Goal: Transaction & Acquisition: Obtain resource

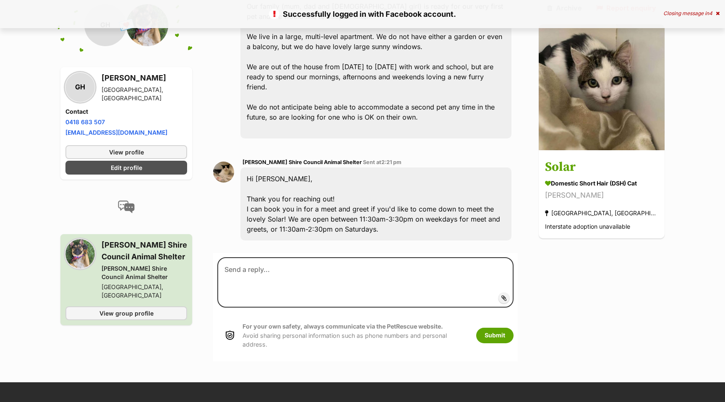
scroll to position [282, 0]
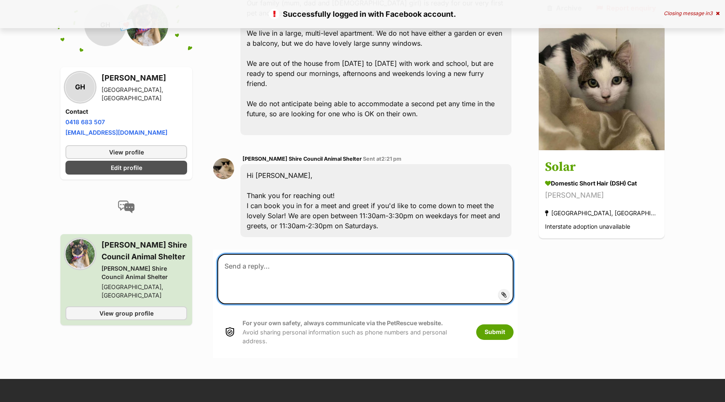
click at [283, 275] on textarea at bounding box center [365, 279] width 296 height 50
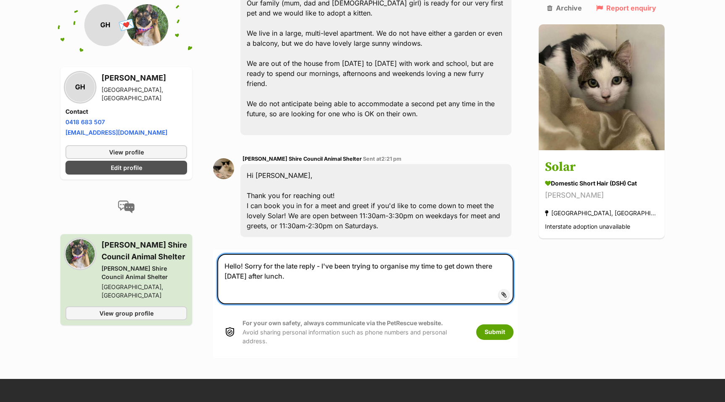
click at [259, 285] on textarea "Hello! Sorry for the late reply - I've been trying to organise my time to get d…" at bounding box center [365, 279] width 296 height 50
drag, startPoint x: 275, startPoint y: 286, endPoint x: 318, endPoint y: 286, distance: 43.2
click at [319, 286] on textarea "Hello! Sorry for the late reply - I've been trying to organise my time to get d…" at bounding box center [365, 279] width 296 height 50
click at [476, 282] on textarea "Hello! Sorry for the late reply - I've been trying to organise my time to get d…" at bounding box center [365, 279] width 296 height 50
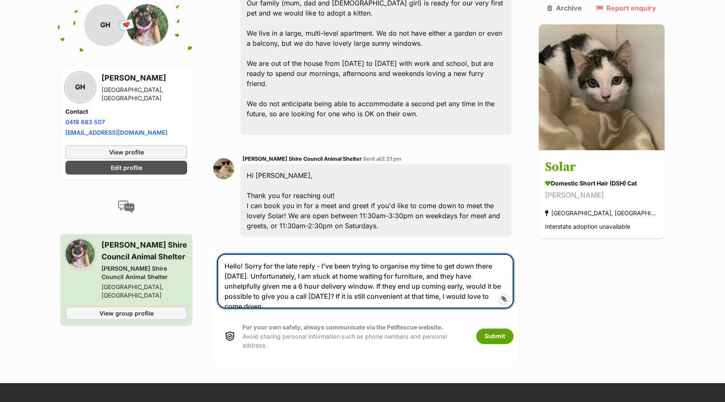
click at [483, 272] on textarea "Hello! Sorry for the late reply - I've been trying to organise my time to get d…" at bounding box center [365, 281] width 296 height 55
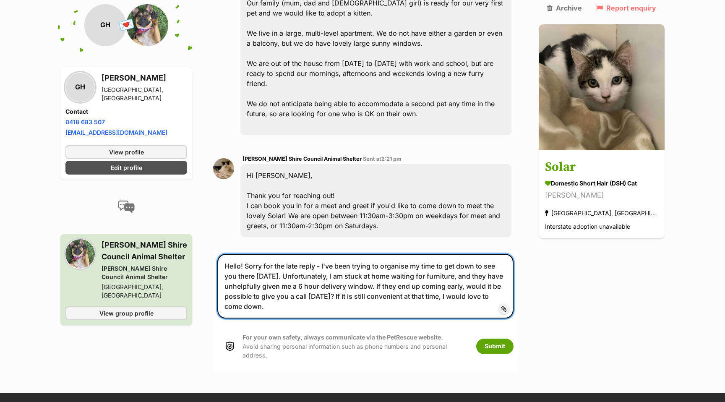
drag, startPoint x: 248, startPoint y: 284, endPoint x: 217, endPoint y: 280, distance: 31.3
click at [217, 280] on div "Back to all conversations 💌 Conversation participant details GH GH Gina Hooper …" at bounding box center [362, 80] width 617 height 585
click at [232, 295] on textarea "Hello! Sorry for the late reply - I've been trying to organise my time to get d…" at bounding box center [365, 286] width 296 height 65
click at [267, 294] on textarea "Hello! Sorry for the late reply - I've been trying to organise my time to get d…" at bounding box center [365, 286] width 296 height 65
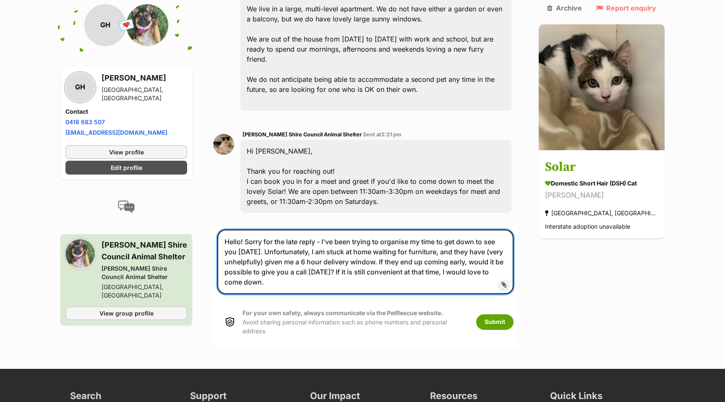
scroll to position [308, 0]
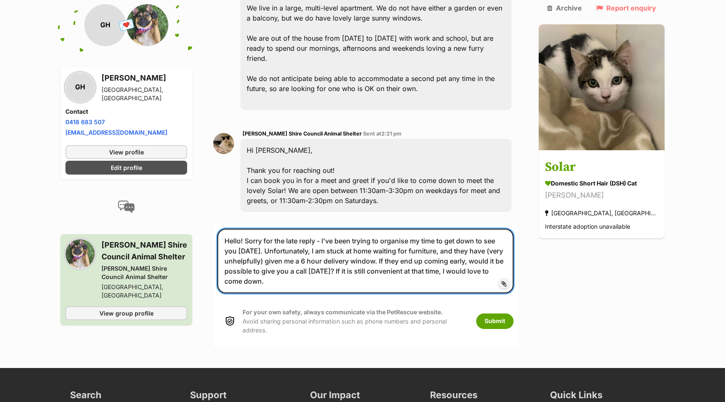
click at [314, 293] on textarea "Hello! Sorry for the late reply - I've been trying to organise my time to get d…" at bounding box center [365, 261] width 296 height 65
type textarea "Hello! Sorry for the late reply - I've been trying to organise my time to get d…"
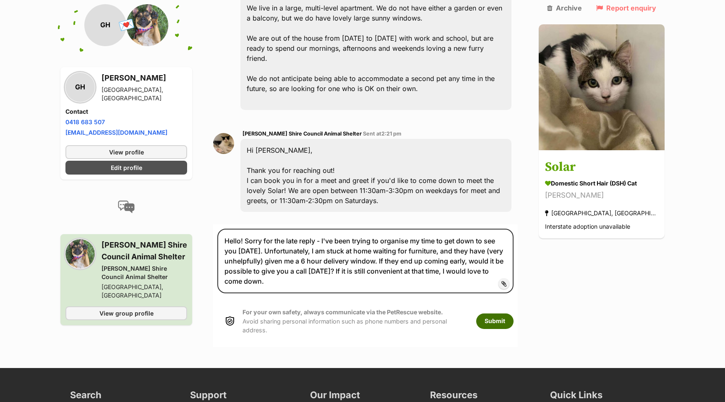
click at [514, 329] on button "Submit" at bounding box center [494, 320] width 37 height 15
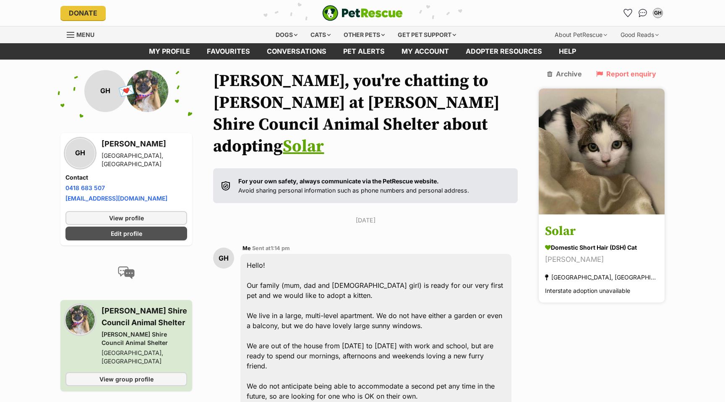
click at [602, 183] on img at bounding box center [602, 152] width 126 height 126
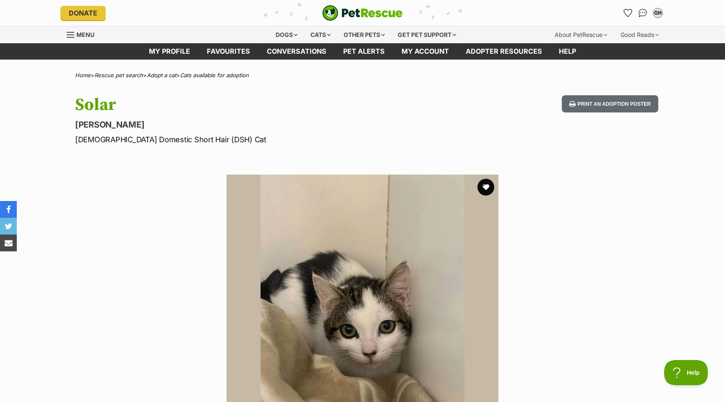
click at [176, 78] on link "Adopt a cat" at bounding box center [161, 75] width 29 height 7
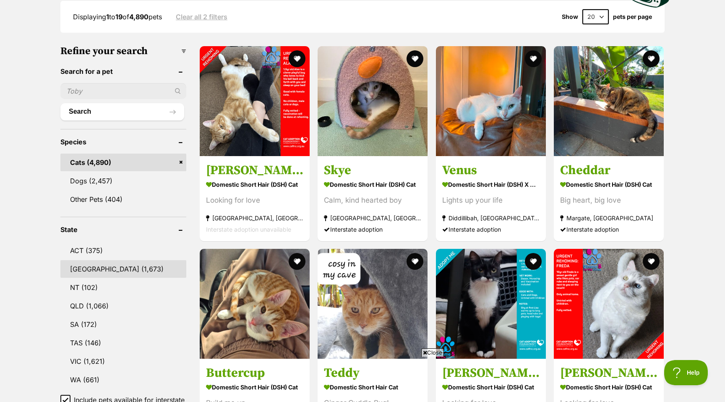
click at [93, 278] on link "NSW (1,673)" at bounding box center [123, 269] width 126 height 18
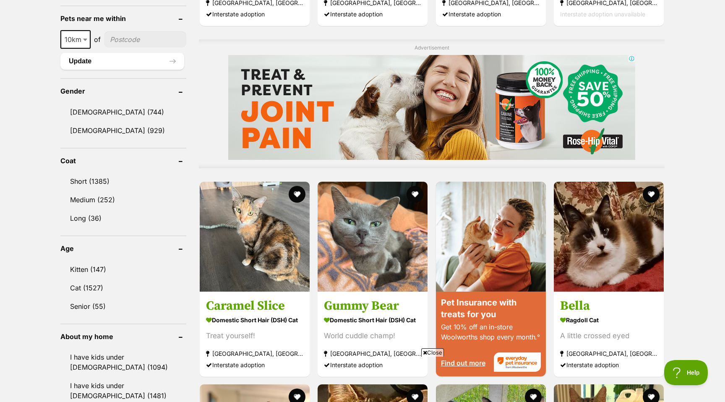
scroll to position [657, 0]
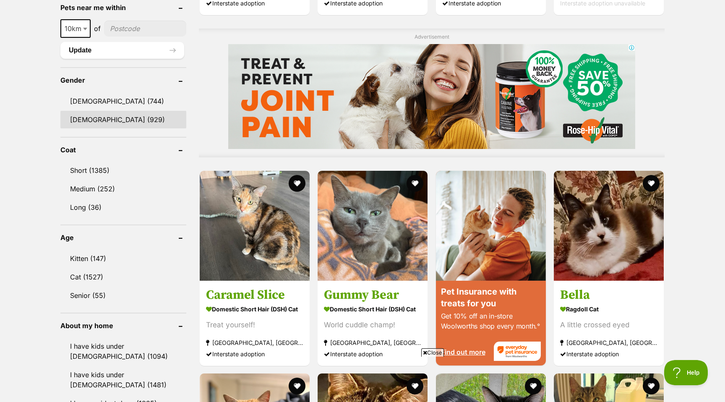
click at [84, 128] on link "[DEMOGRAPHIC_DATA] (929)" at bounding box center [123, 120] width 126 height 18
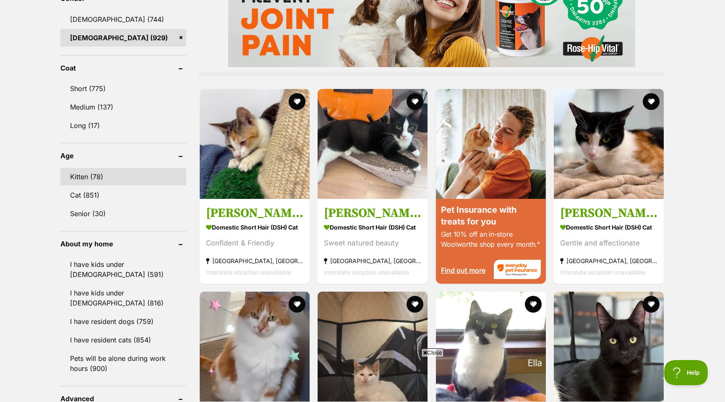
scroll to position [741, 0]
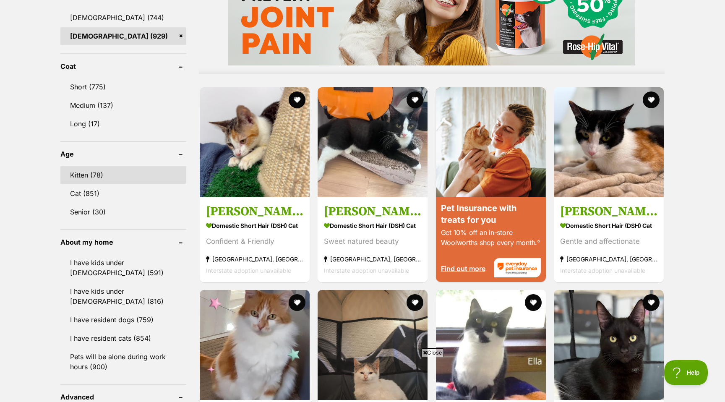
click at [135, 184] on link "Kitten (78)" at bounding box center [123, 175] width 126 height 18
